Goal: Find contact information

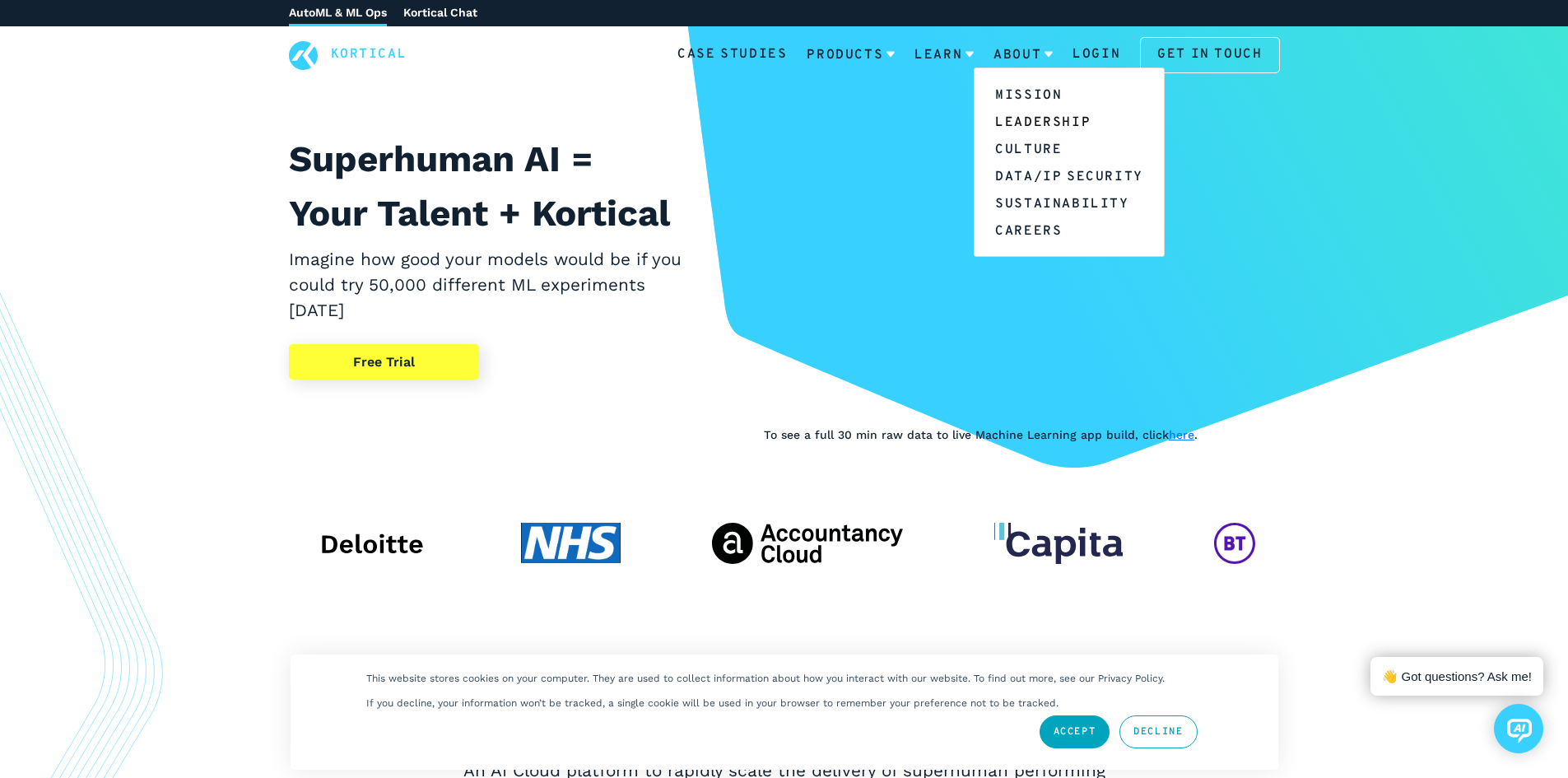
click at [1046, 112] on link "Leadership" at bounding box center [1069, 121] width 190 height 27
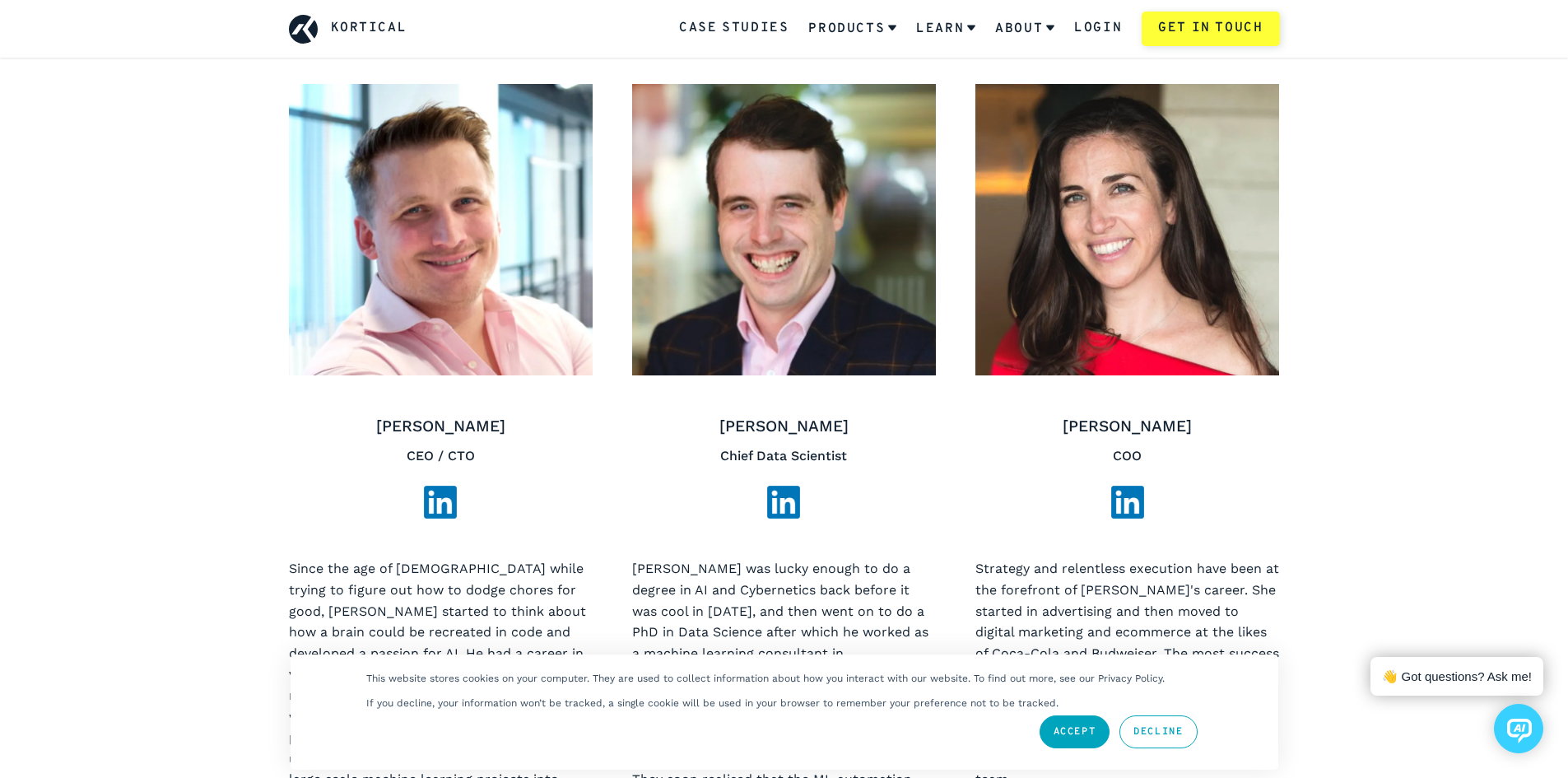
scroll to position [740, 0]
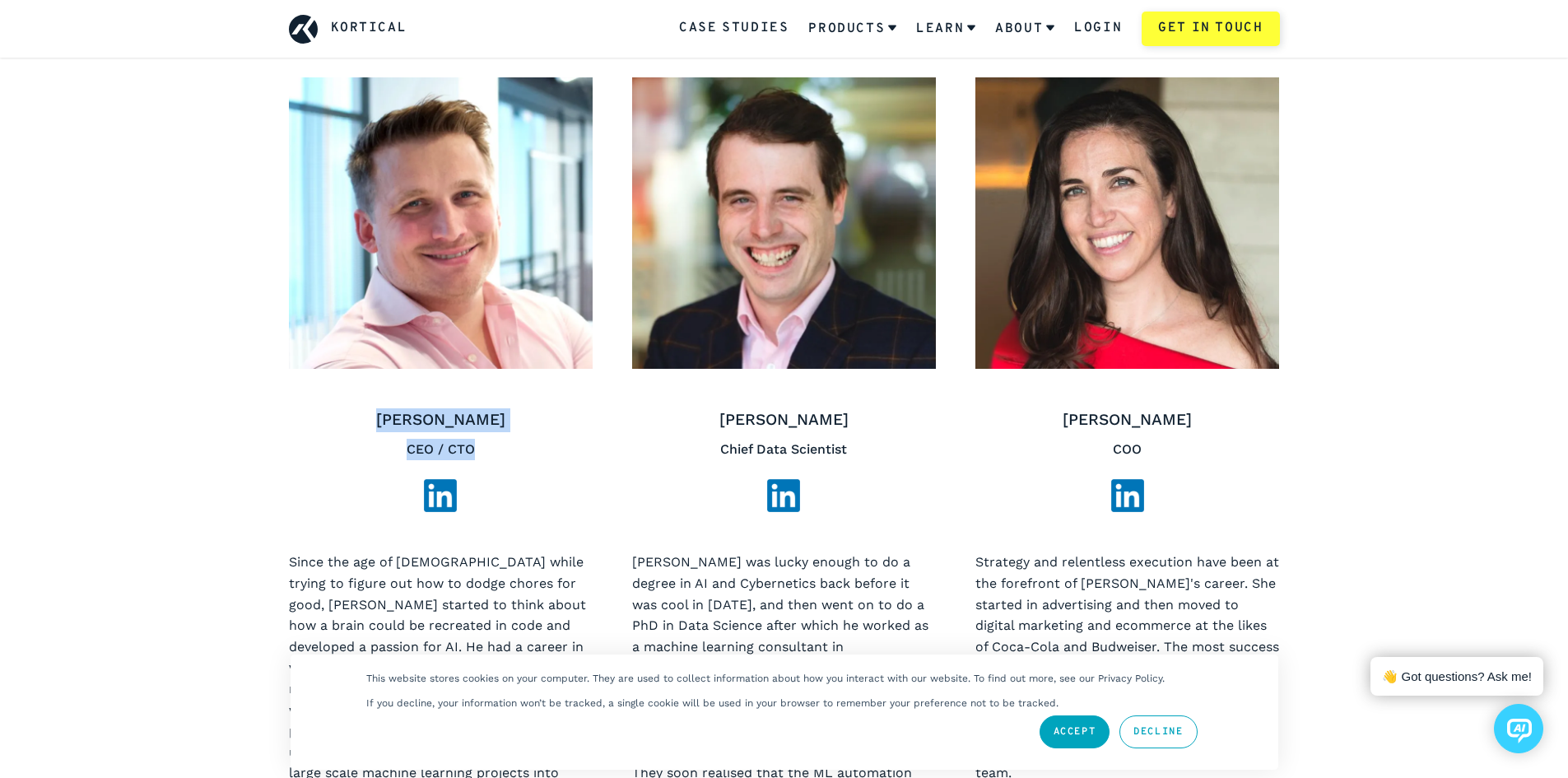
drag, startPoint x: 390, startPoint y: 420, endPoint x: 488, endPoint y: 444, distance: 100.9
click at [488, 444] on div "[PERSON_NAME] CEO / CTO" at bounding box center [440, 460] width 304 height 104
copy div "[PERSON_NAME] CEO / CTO"
drag, startPoint x: 1139, startPoint y: 443, endPoint x: 1045, endPoint y: 414, distance: 98.4
click at [1045, 414] on div "[PERSON_NAME] COO" at bounding box center [1128, 460] width 304 height 104
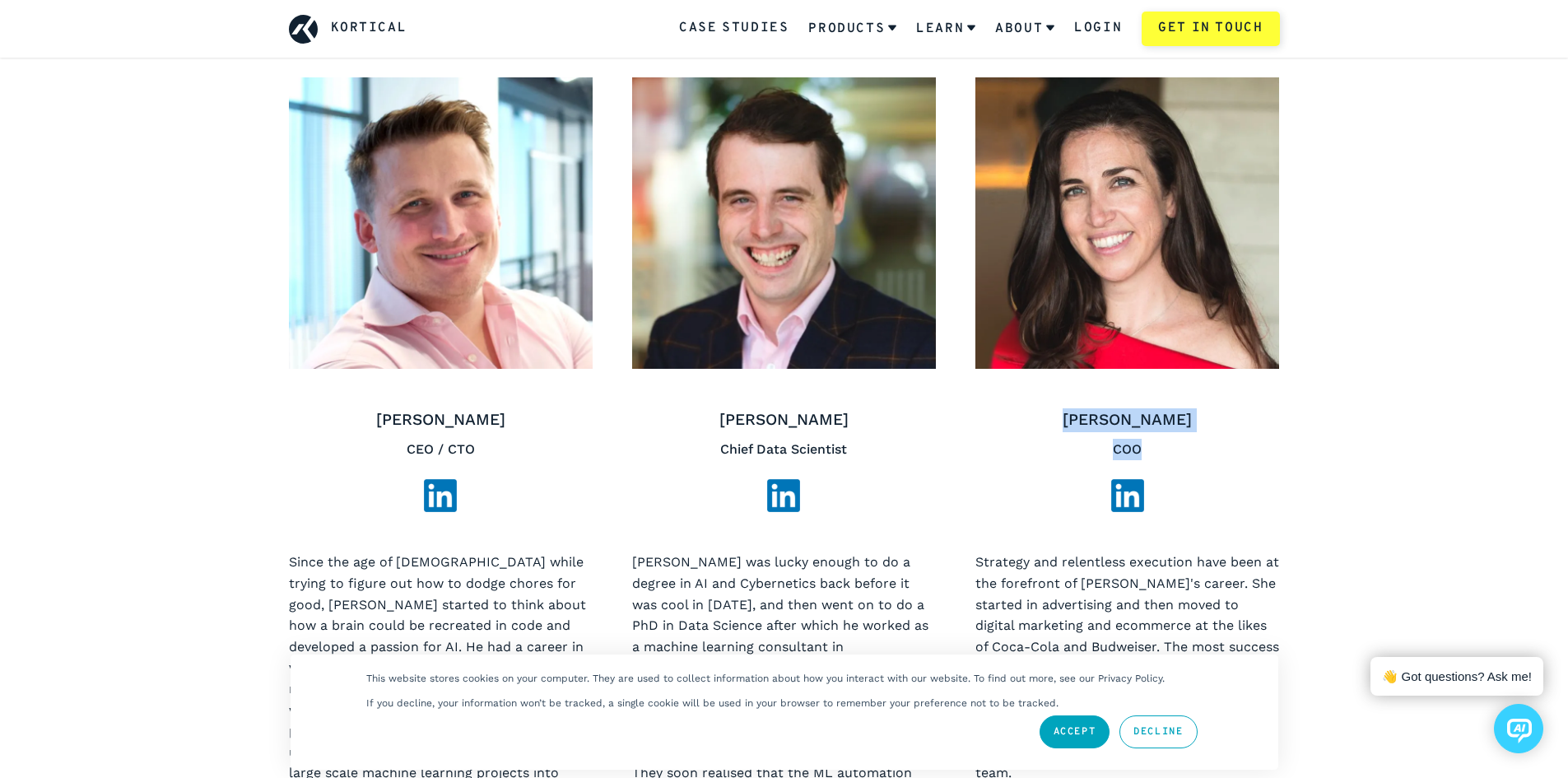
copy div "[PERSON_NAME] COO"
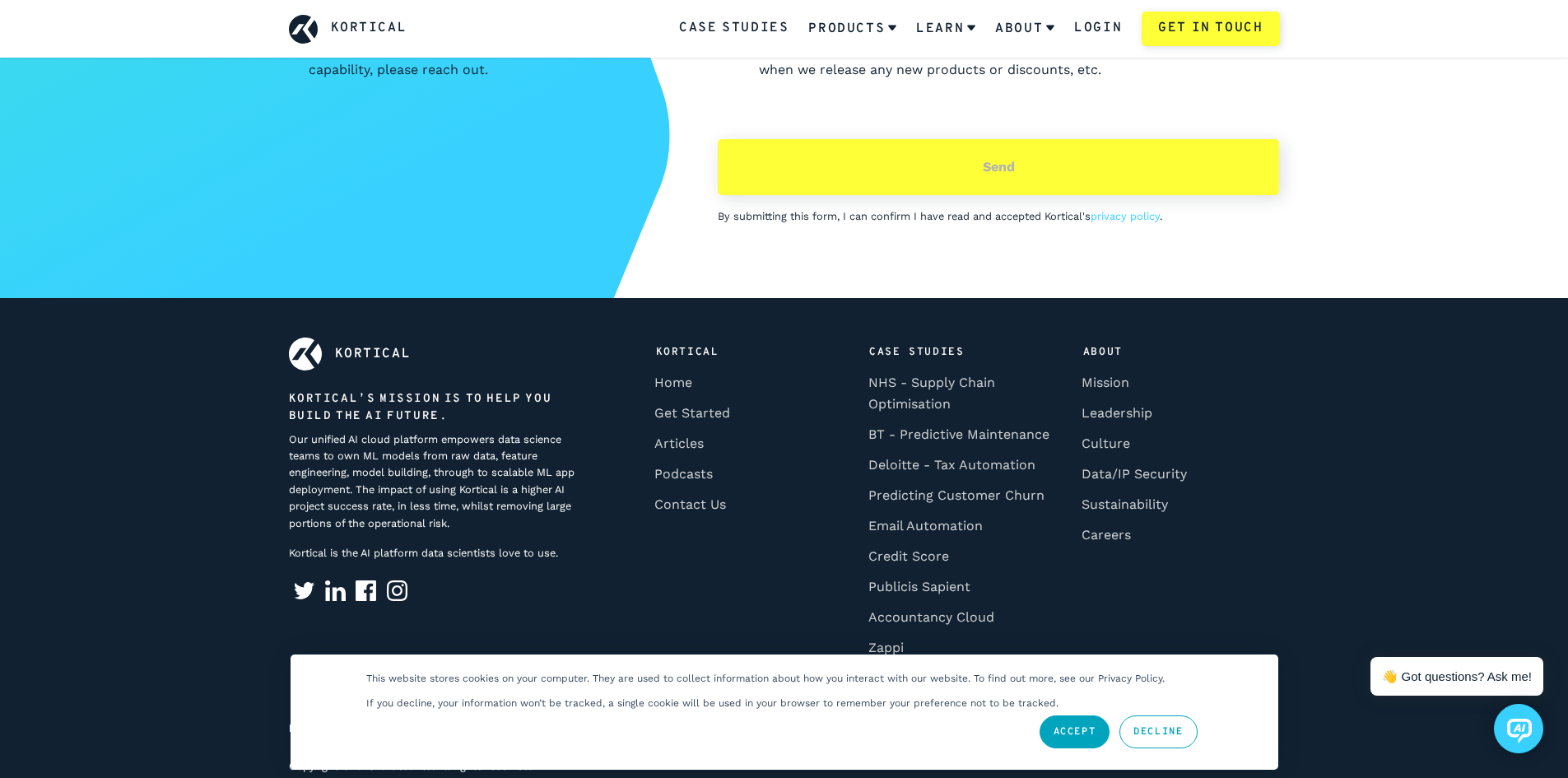
scroll to position [5339, 0]
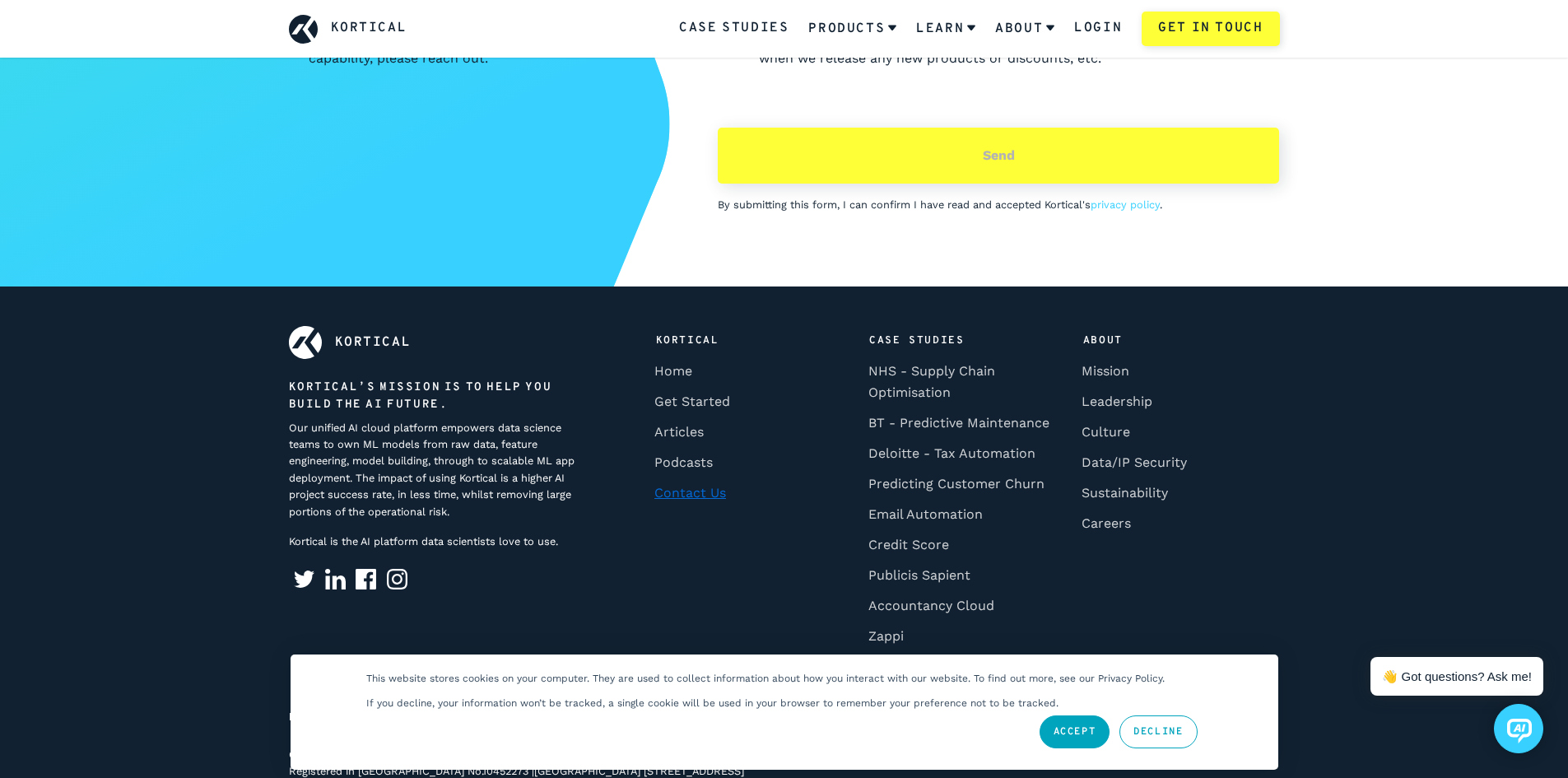
click at [720, 477] on link "Contact Us" at bounding box center [690, 492] width 82 height 30
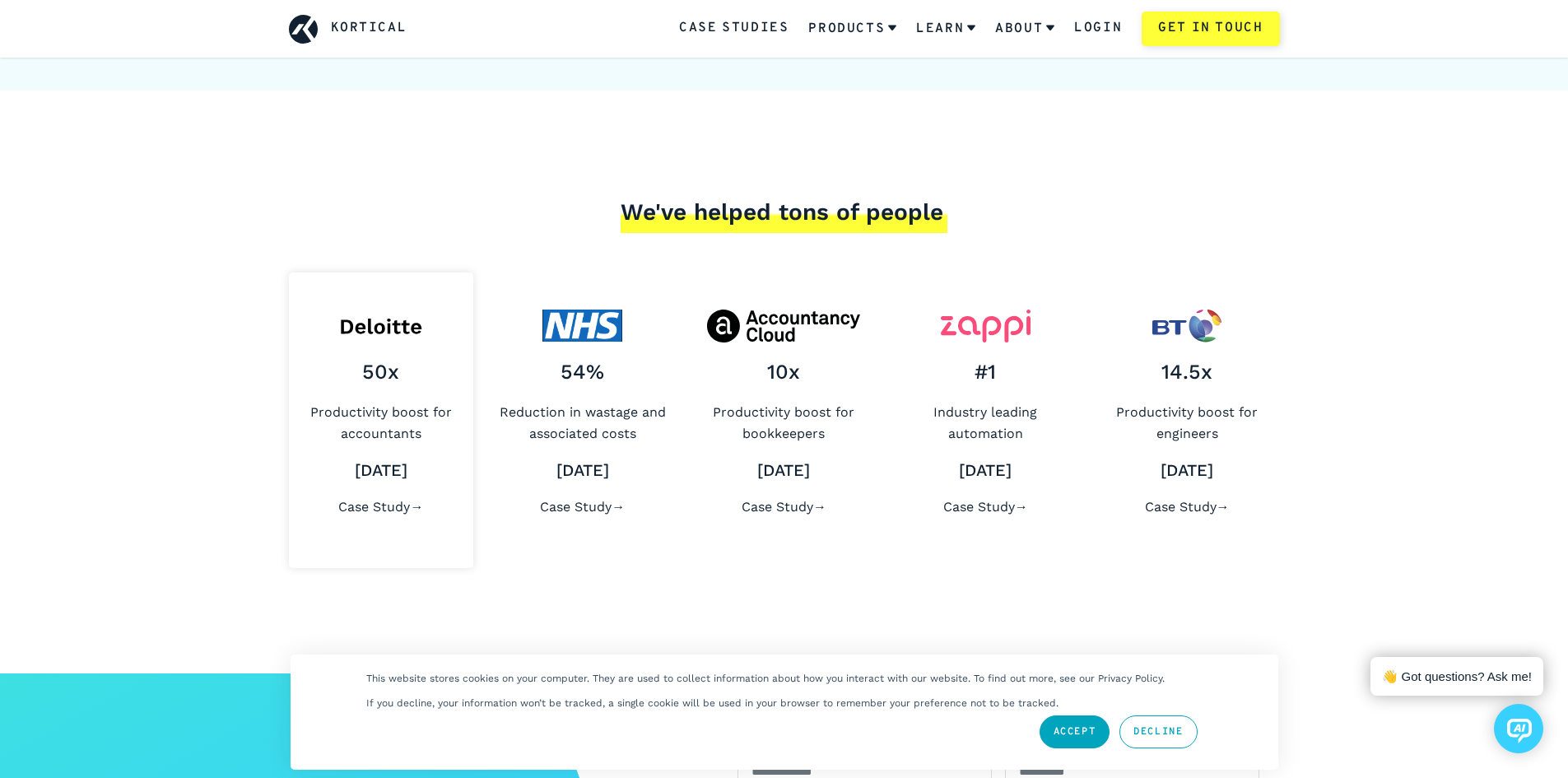
scroll to position [6294, 0]
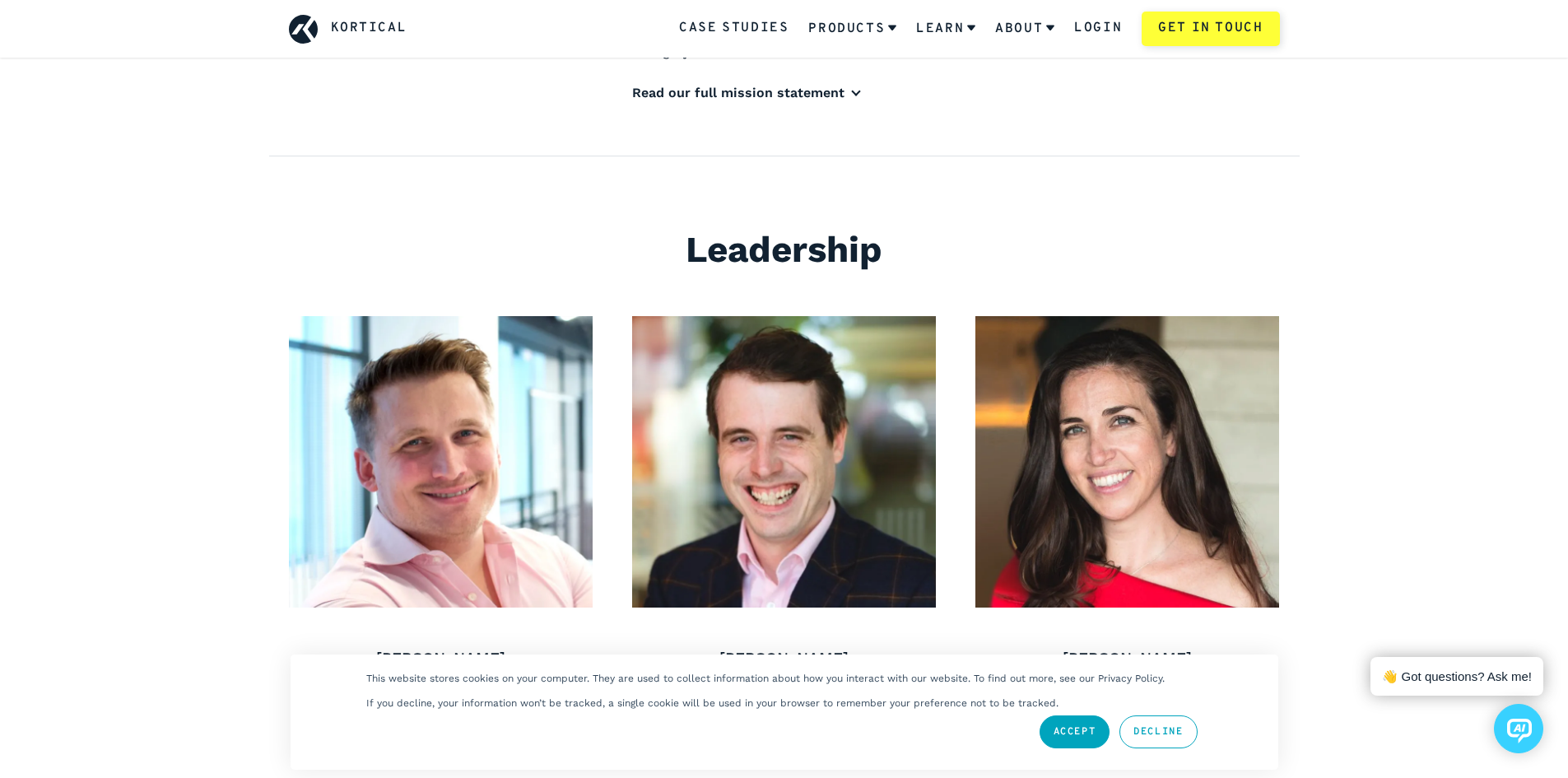
scroll to position [411, 0]
